Goal: Transaction & Acquisition: Book appointment/travel/reservation

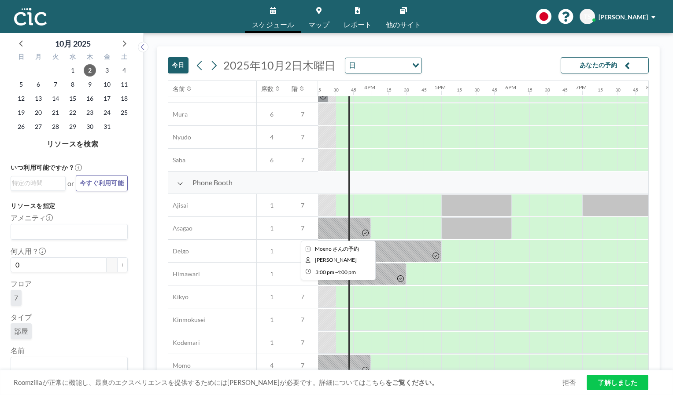
scroll to position [220, 1074]
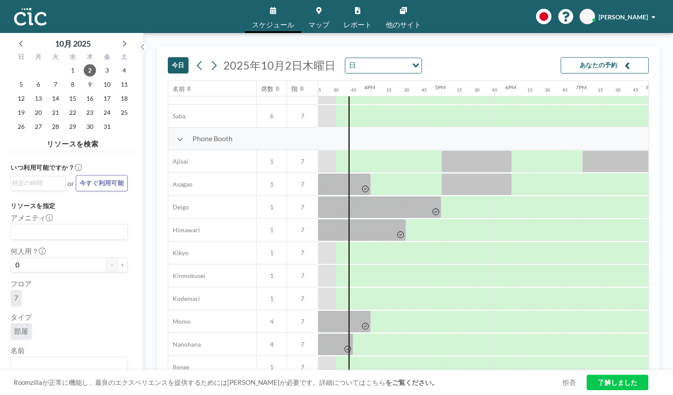
click at [318, 15] on link "マップ" at bounding box center [318, 16] width 35 height 33
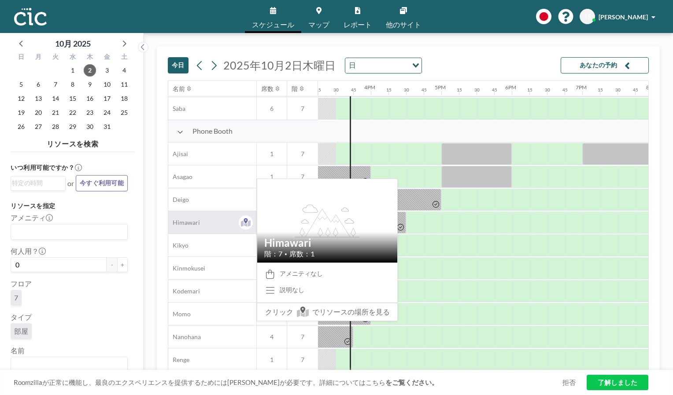
scroll to position [308, 1074]
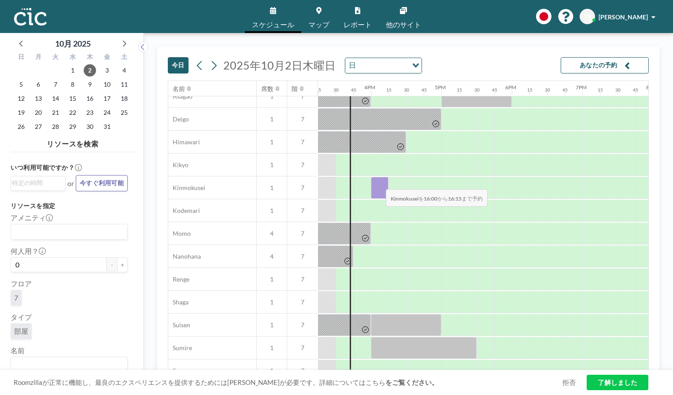
click at [379, 183] on div at bounding box center [380, 188] width 18 height 22
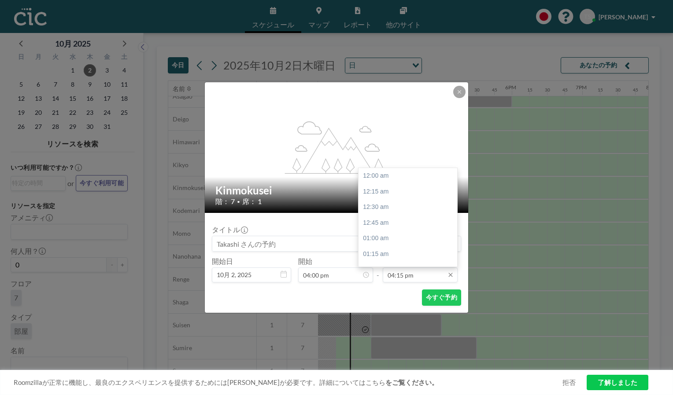
scroll to position [1019, 0]
click at [450, 274] on icon at bounding box center [450, 275] width 4 height 4
click at [380, 236] on div "05:15 pm" at bounding box center [409, 239] width 103 height 16
type input "05:15 pm"
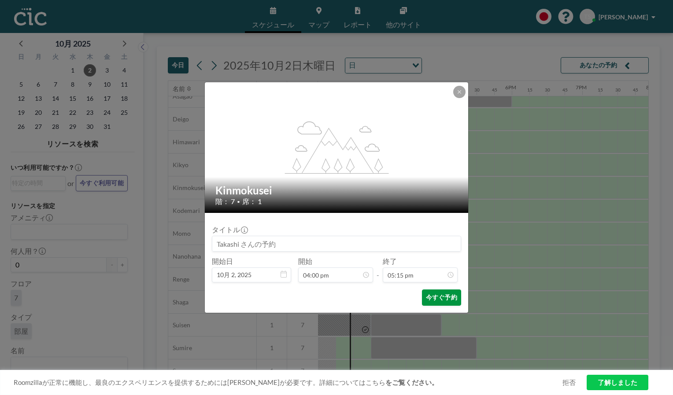
click at [436, 297] on button "今すぐ予約" at bounding box center [441, 298] width 39 height 16
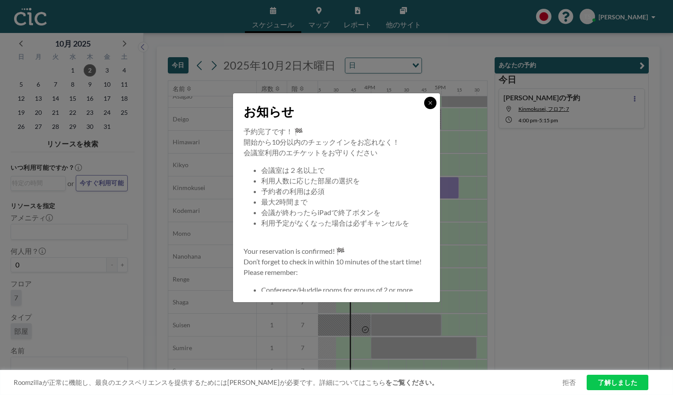
click at [430, 103] on icon at bounding box center [429, 102] width 3 height 3
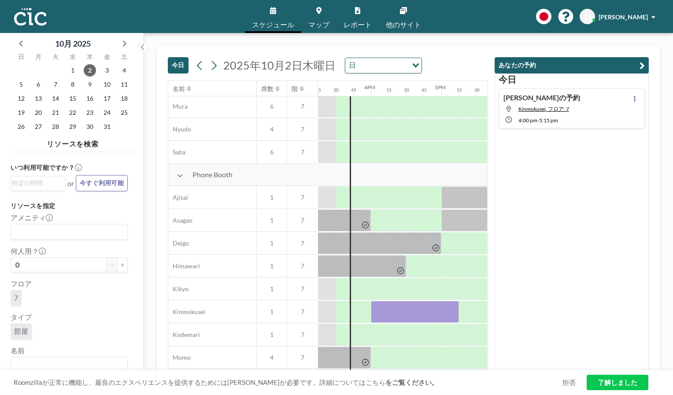
scroll to position [176, 1074]
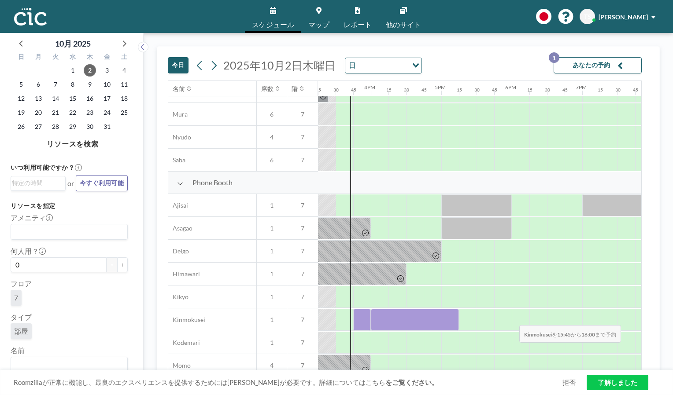
click at [358, 319] on div at bounding box center [362, 320] width 18 height 22
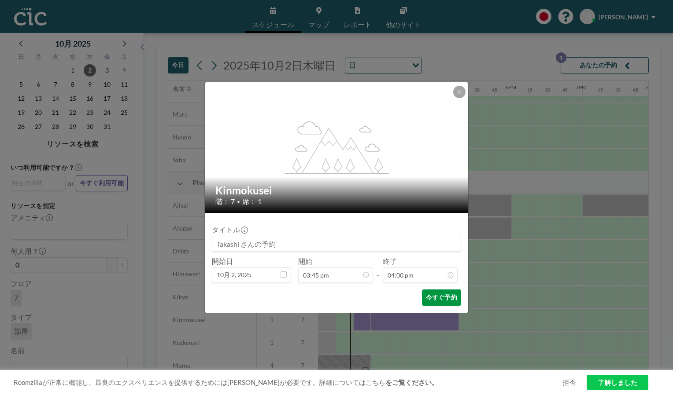
click at [439, 297] on button "今すぐ予約" at bounding box center [441, 298] width 39 height 16
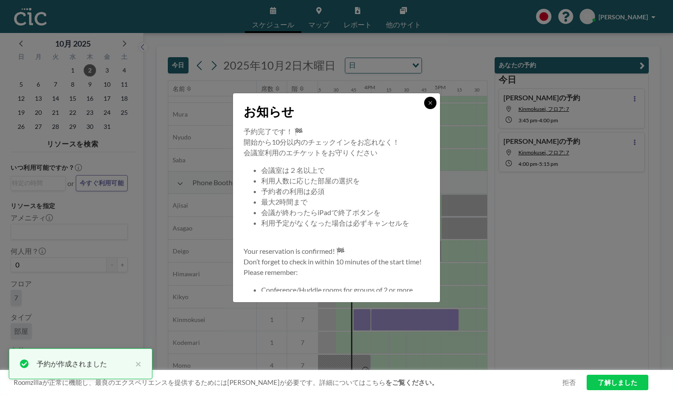
click at [432, 98] on button at bounding box center [430, 103] width 12 height 12
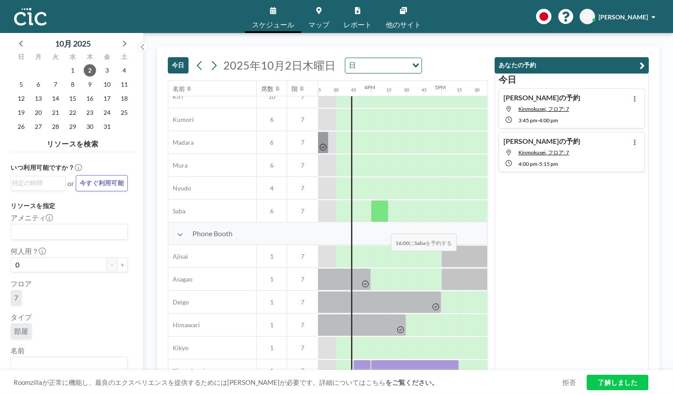
scroll to position [88, 1074]
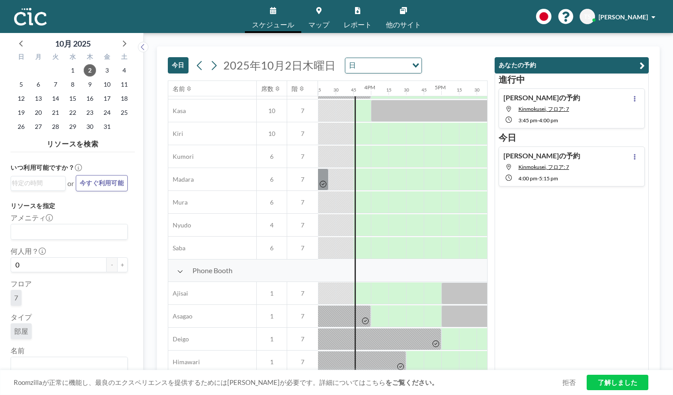
click at [600, 379] on link "了解しました" at bounding box center [617, 382] width 62 height 15
